Goal: Transaction & Acquisition: Purchase product/service

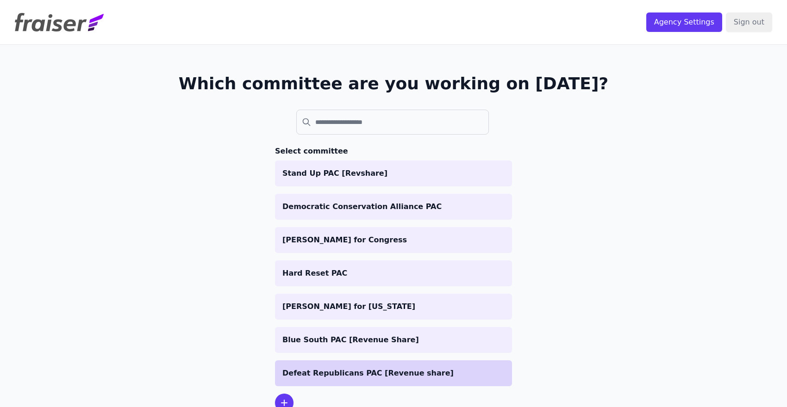
click at [344, 373] on p "Defeat Republicans PAC [Revenue share]" at bounding box center [393, 373] width 222 height 11
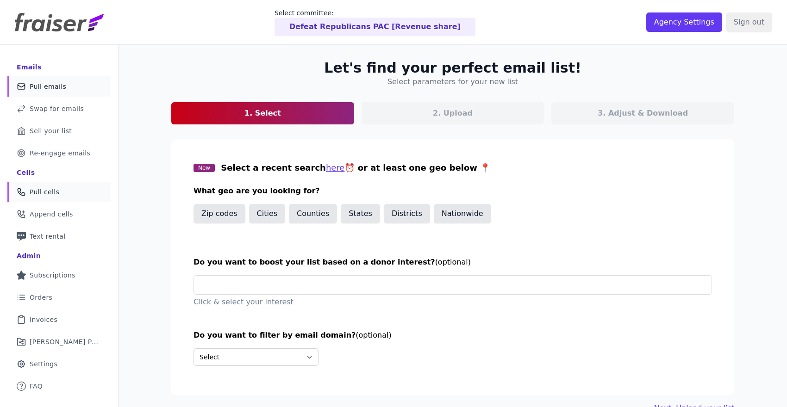
click at [54, 194] on span "Pull cells" at bounding box center [45, 191] width 30 height 9
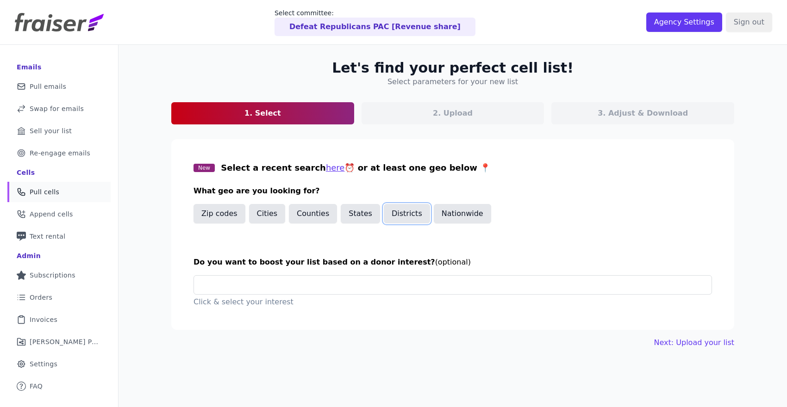
click at [421, 218] on button "Districts" at bounding box center [407, 213] width 46 height 19
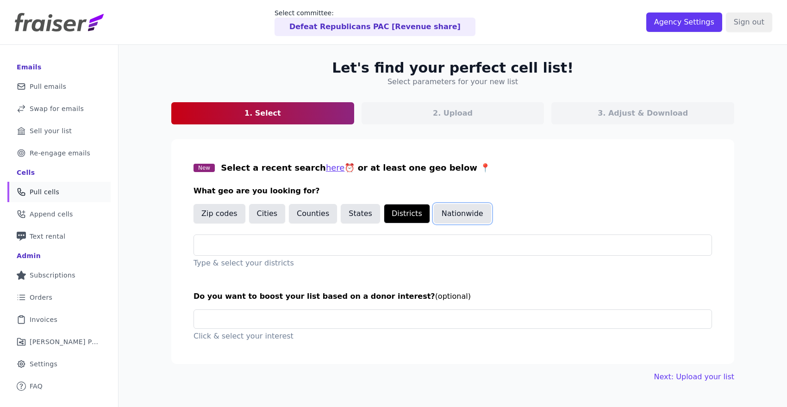
click at [436, 214] on button "Nationwide" at bounding box center [462, 213] width 57 height 19
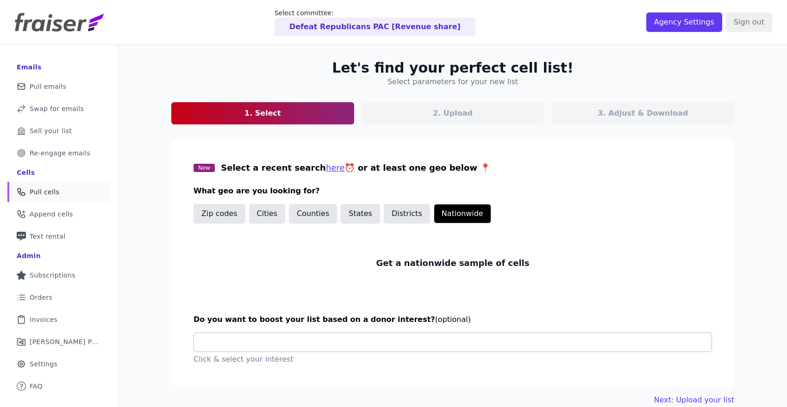
click at [281, 339] on input "text" at bounding box center [456, 342] width 510 height 19
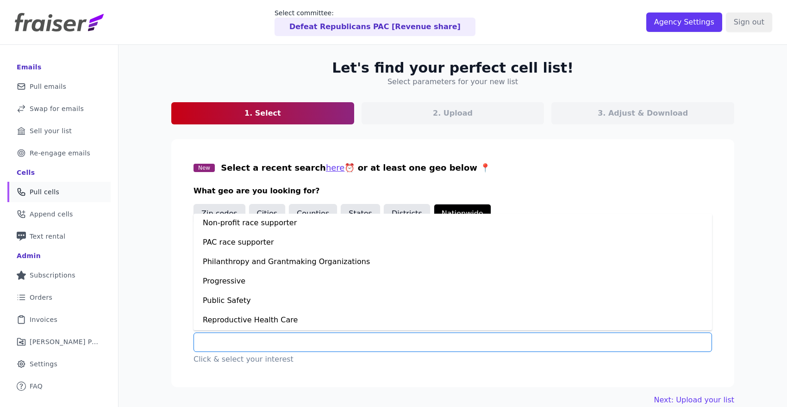
scroll to position [528, 0]
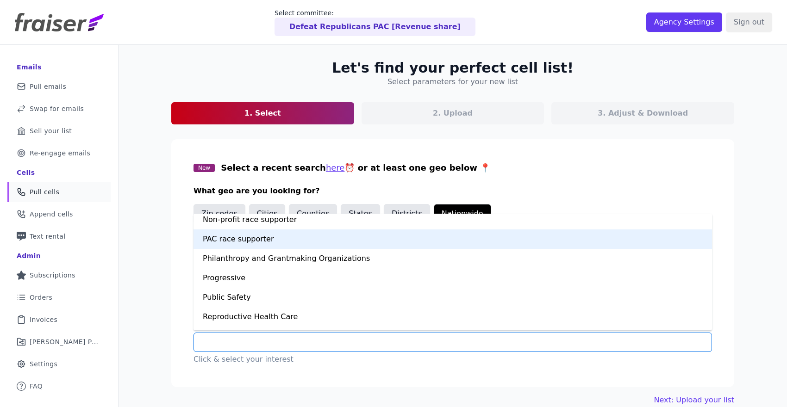
click at [286, 248] on div "PAC race supporter" at bounding box center [452, 239] width 518 height 19
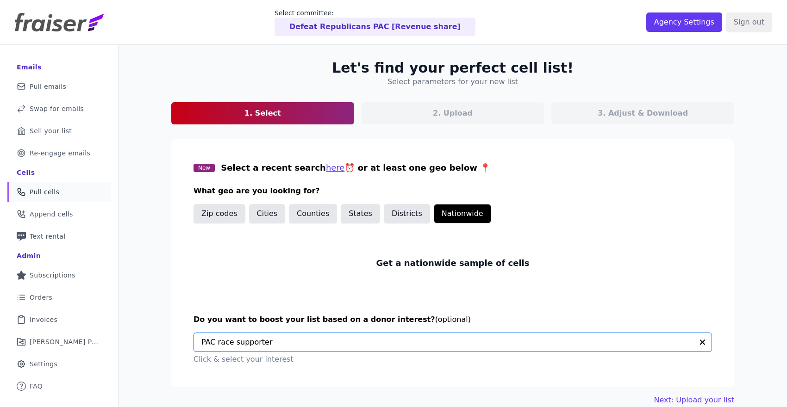
scroll to position [45, 0]
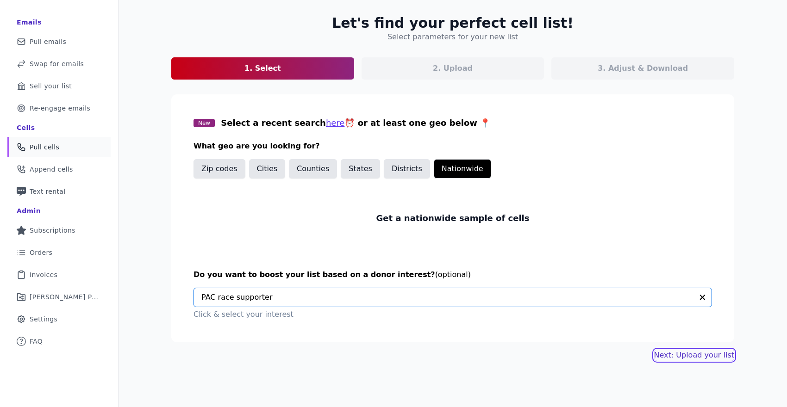
click at [673, 356] on link "Next: Upload your list" at bounding box center [694, 355] width 80 height 11
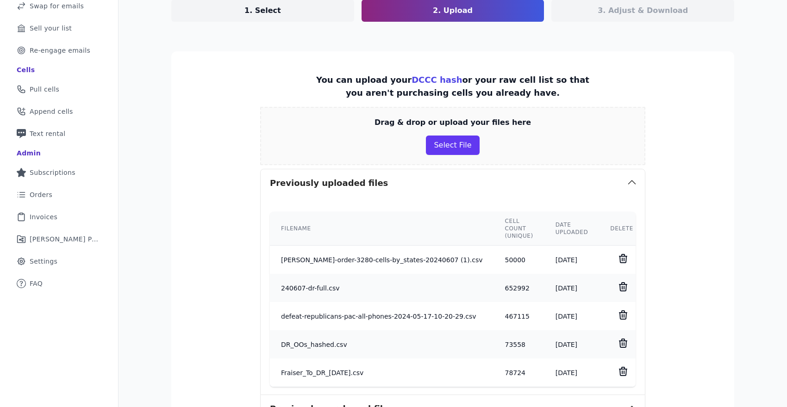
scroll to position [104, 0]
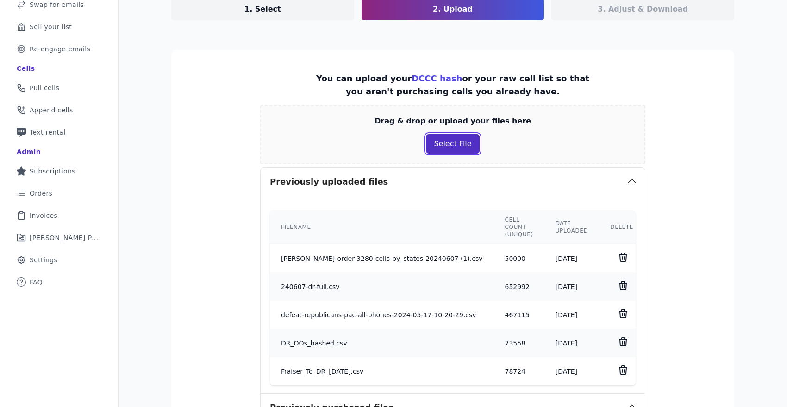
click at [467, 147] on button "Select File" at bounding box center [452, 143] width 53 height 19
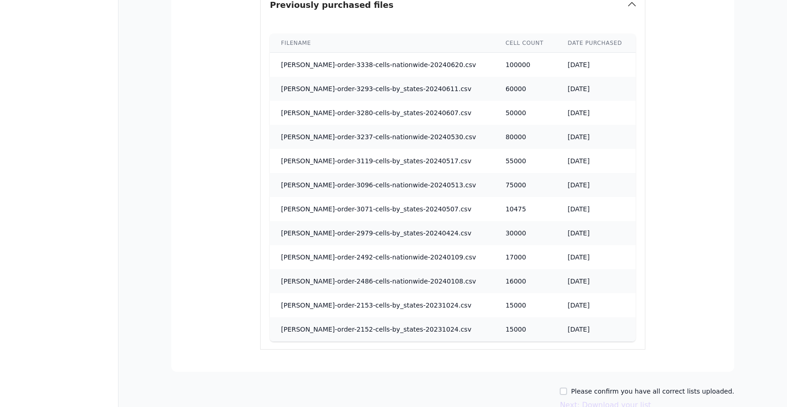
scroll to position [605, 0]
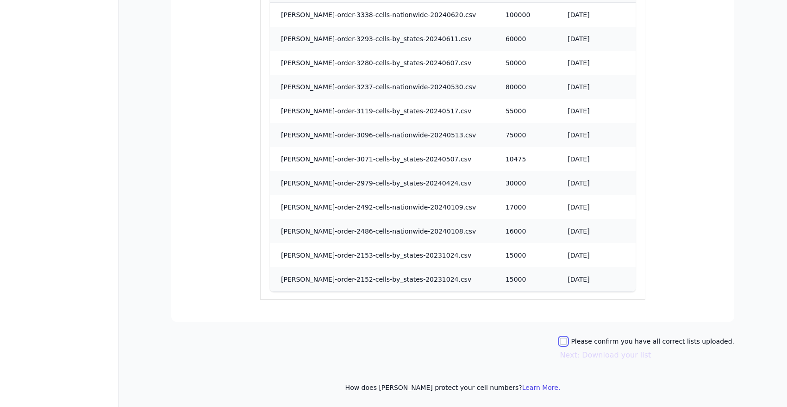
click at [567, 342] on input "Please confirm you have all correct lists uploaded." at bounding box center [562, 341] width 7 height 7
checkbox input "true"
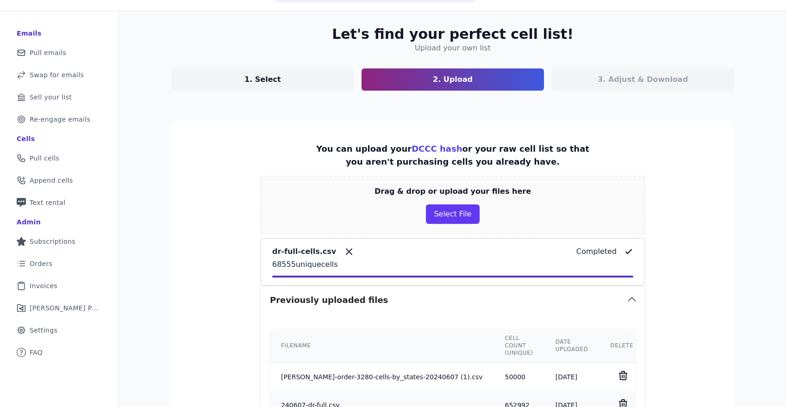
scroll to position [76, 0]
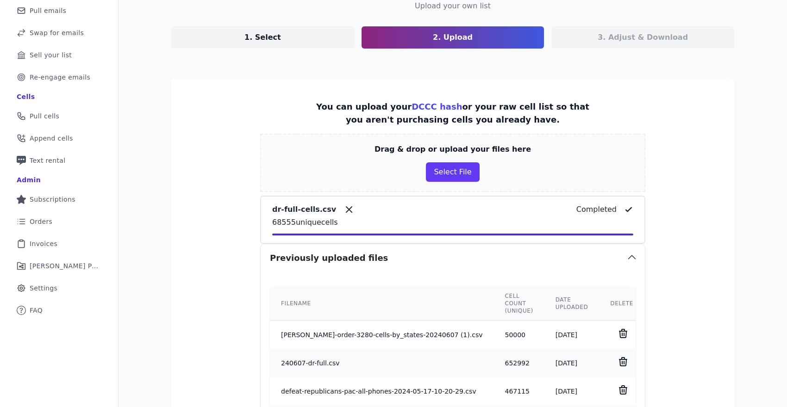
click at [343, 214] on icon at bounding box center [348, 209] width 11 height 11
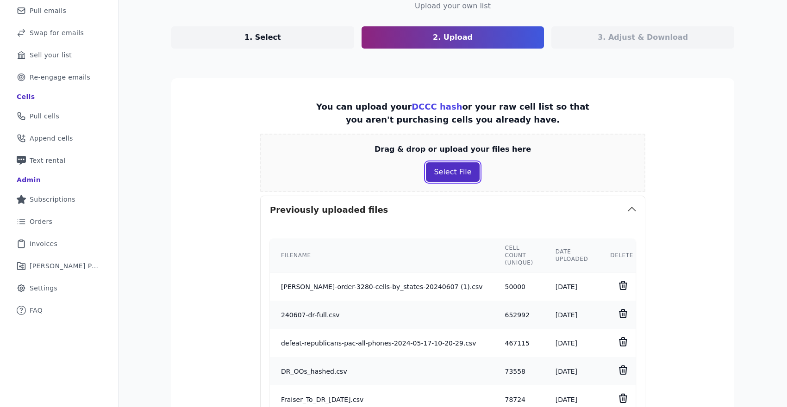
click at [456, 172] on button "Select File" at bounding box center [452, 171] width 53 height 19
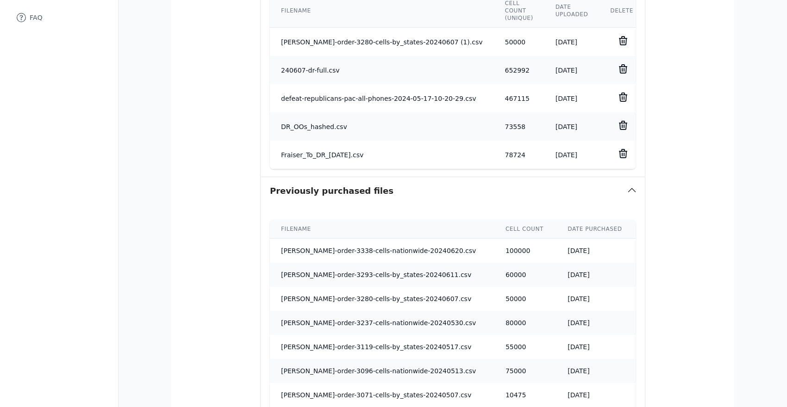
scroll to position [605, 0]
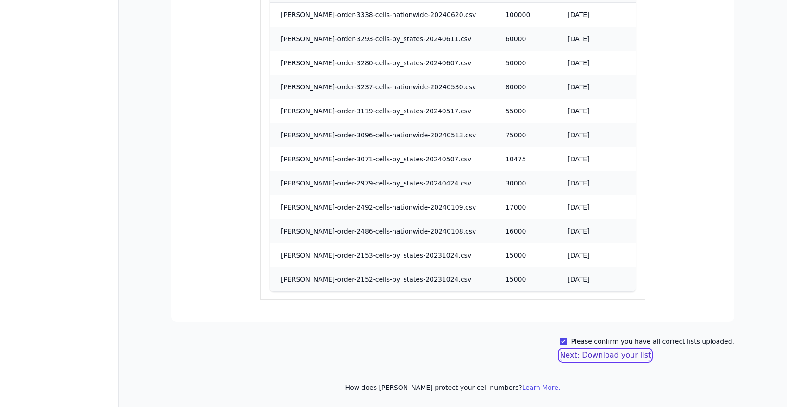
click at [595, 357] on button "Next: Download your list" at bounding box center [604, 355] width 91 height 11
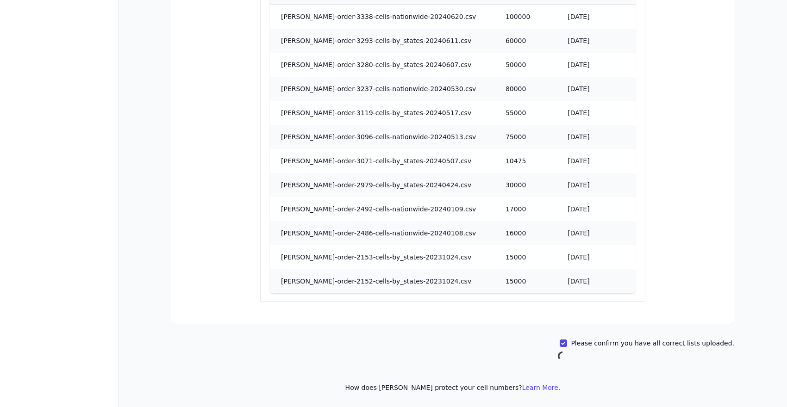
scroll to position [45, 0]
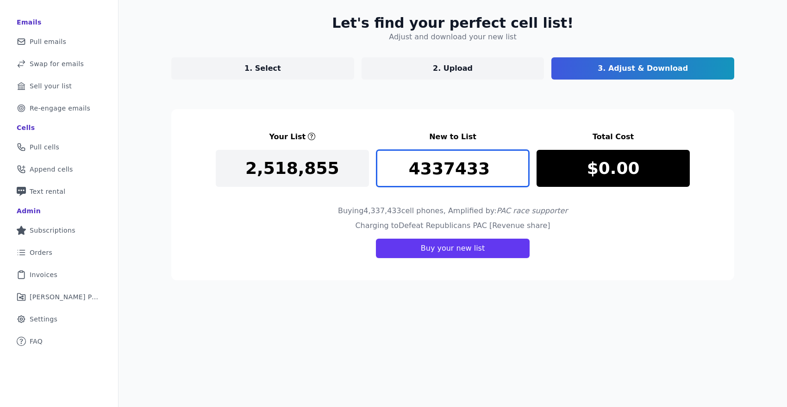
click at [446, 175] on input "4337433" at bounding box center [452, 168] width 153 height 37
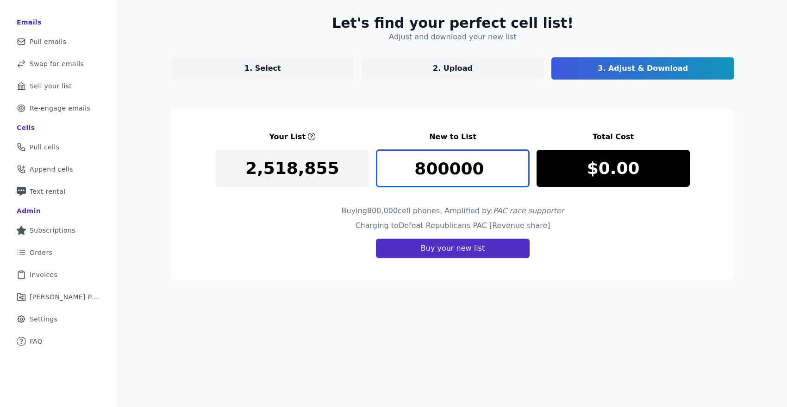
type input "800000"
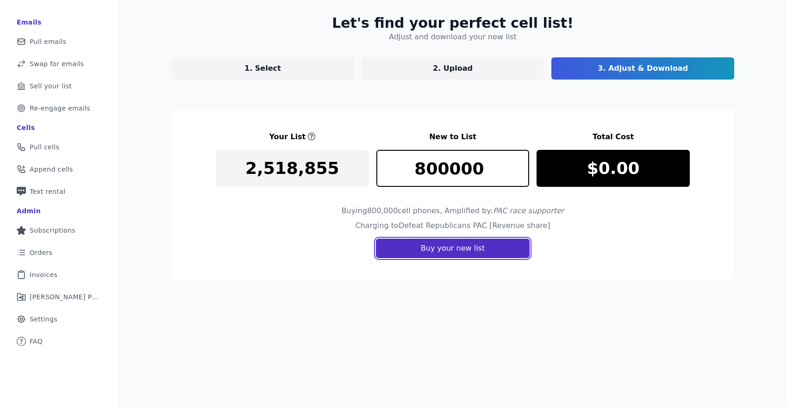
click at [461, 252] on button "Buy your new list" at bounding box center [453, 248] width 154 height 19
